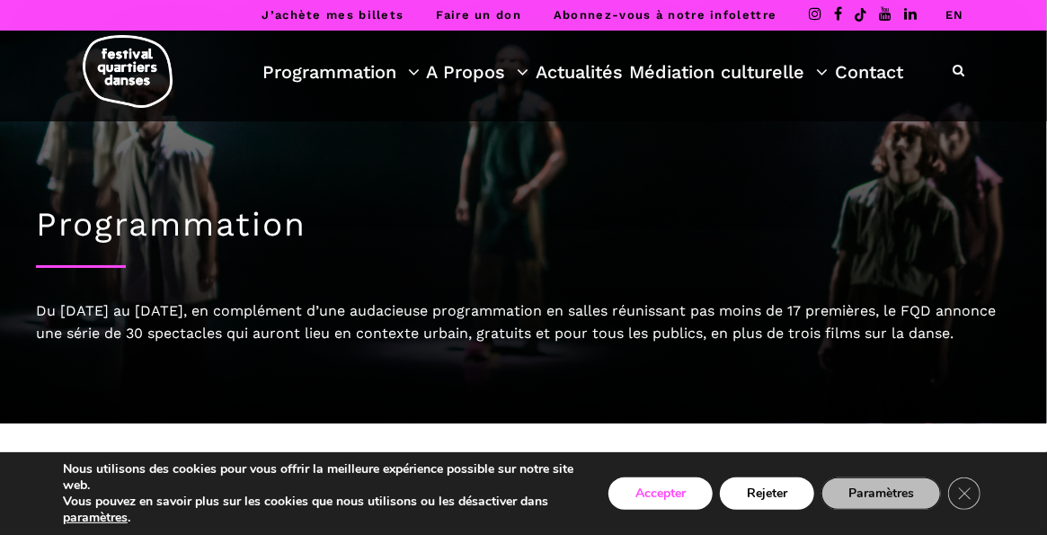
click at [691, 504] on button "Accepter" at bounding box center [661, 493] width 104 height 32
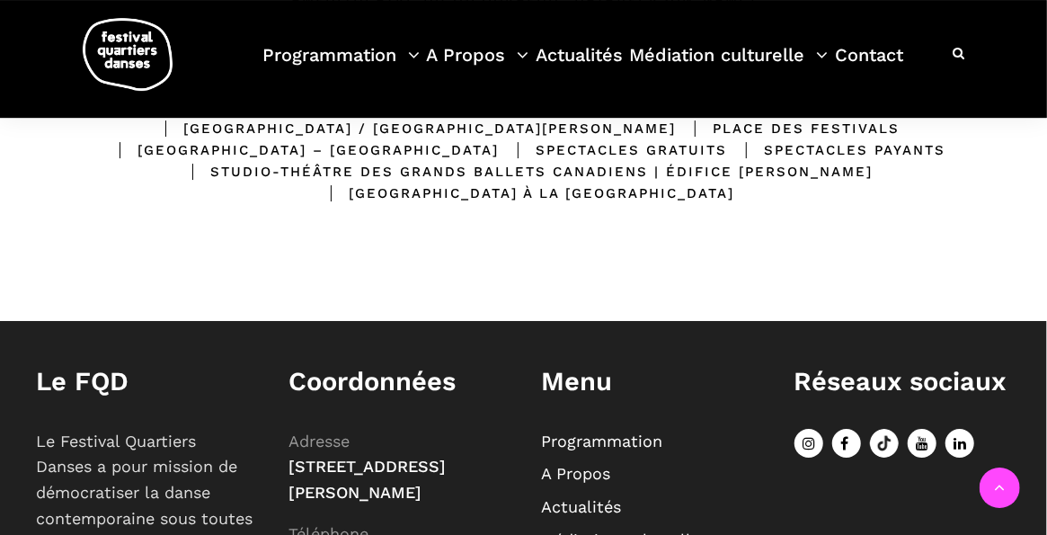
scroll to position [622, 0]
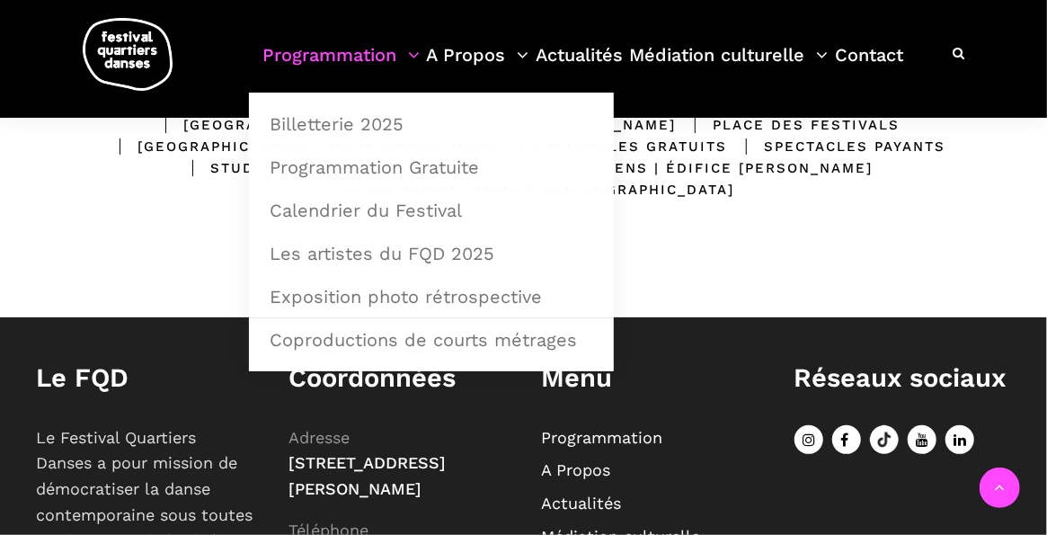
click at [356, 60] on link "Programmation" at bounding box center [341, 66] width 157 height 53
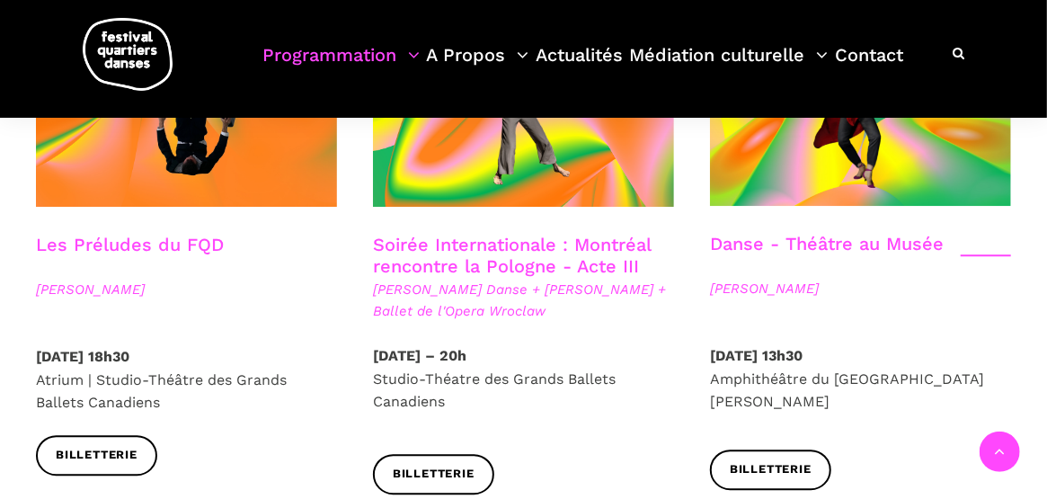
scroll to position [2651, 0]
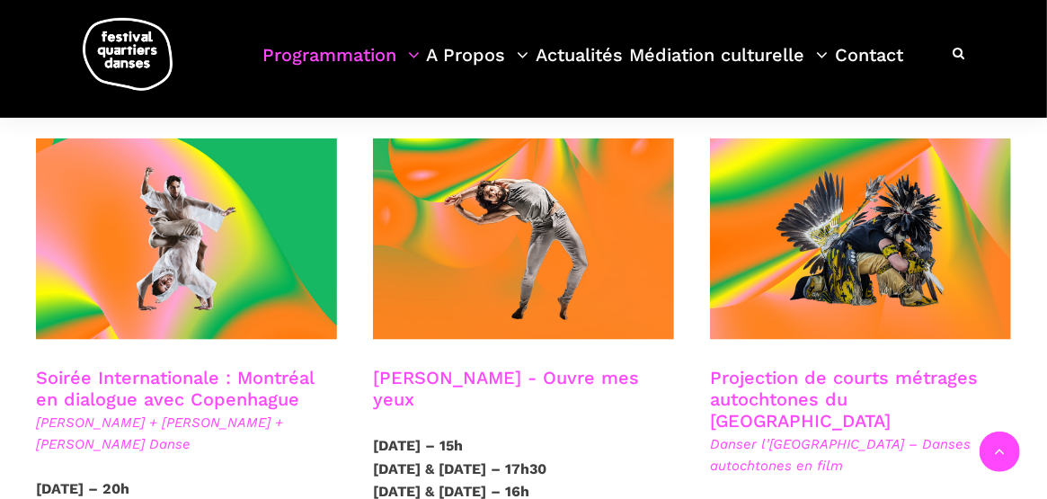
scroll to position [1038, 0]
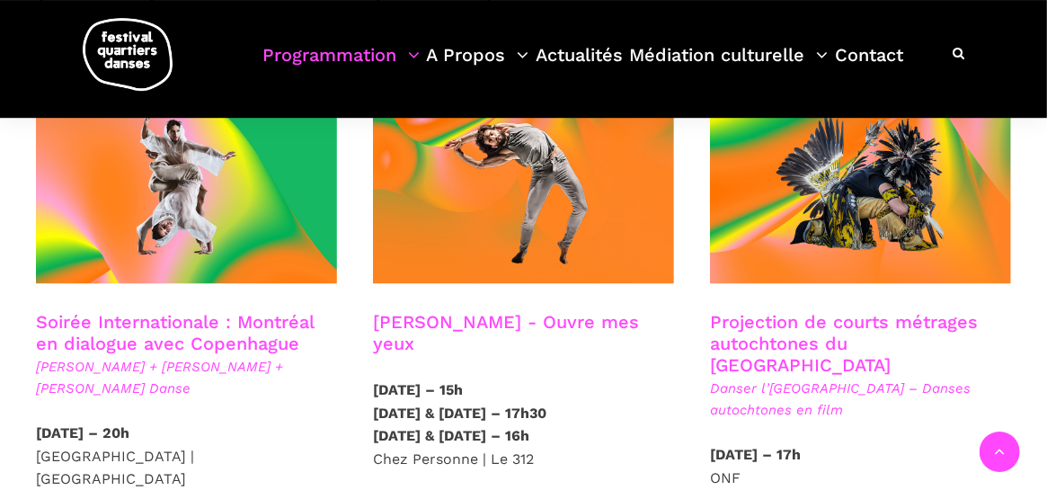
click at [414, 311] on h3 "Charles-Alexis Desgagnés - Ouvre mes yeux" at bounding box center [523, 333] width 301 height 45
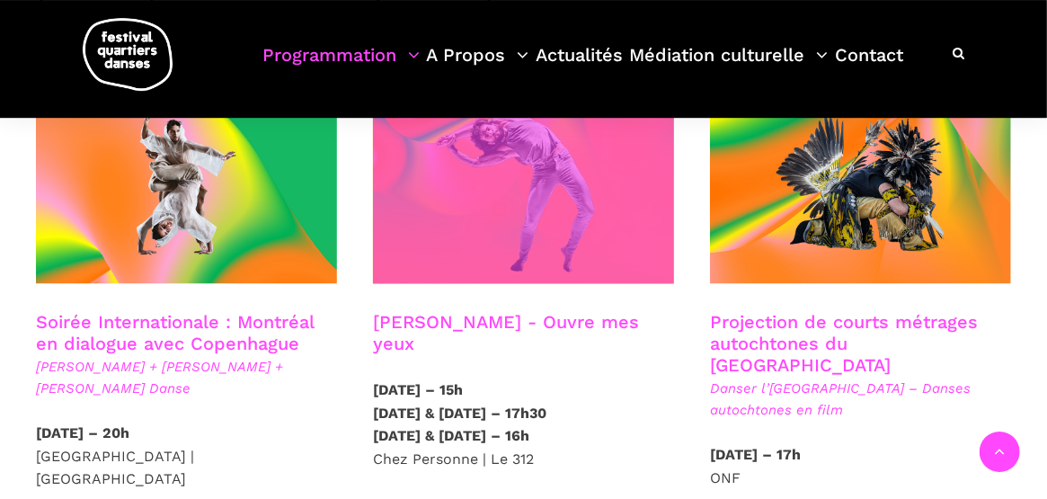
click at [535, 161] on span at bounding box center [523, 183] width 301 height 201
